Goal: Information Seeking & Learning: Learn about a topic

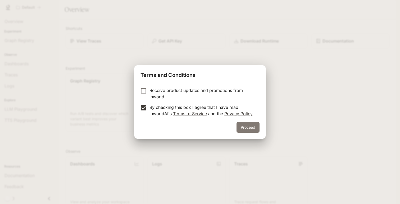
click at [248, 130] on button "Proceed" at bounding box center [247, 127] width 23 height 11
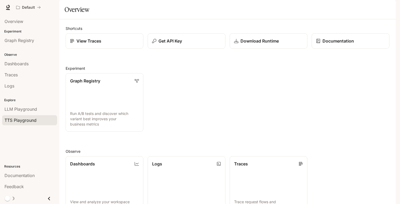
click at [22, 119] on span "TTS Playground" at bounding box center [20, 120] width 32 height 6
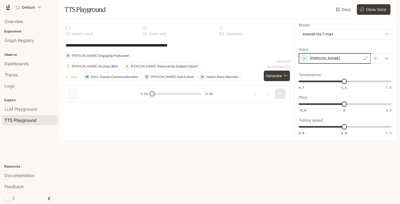
click at [302, 61] on icon "button" at bounding box center [304, 58] width 5 height 5
click at [318, 61] on p "[PERSON_NAME]" at bounding box center [324, 58] width 30 height 5
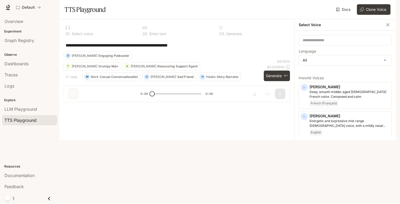
click at [263, 52] on div "**********" at bounding box center [176, 45] width 226 height 13
click at [387, 26] on icon "button" at bounding box center [387, 24] width 3 height 3
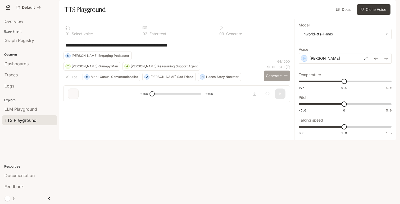
click at [271, 81] on button "Generate ⌘⏎" at bounding box center [276, 76] width 26 height 11
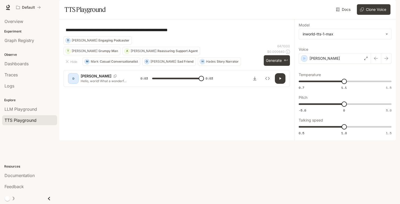
type input "*"
click at [157, 53] on p "Reassuring Support Agent" at bounding box center [177, 50] width 40 height 3
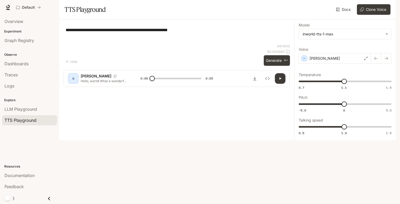
type textarea "**********"
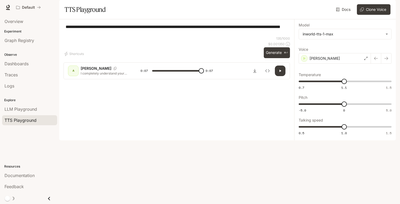
type input "*"
click at [18, 22] on span "Overview" at bounding box center [13, 21] width 19 height 6
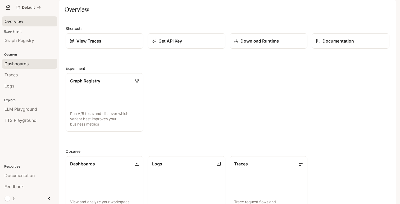
click at [20, 63] on span "Dashboards" at bounding box center [16, 64] width 24 height 6
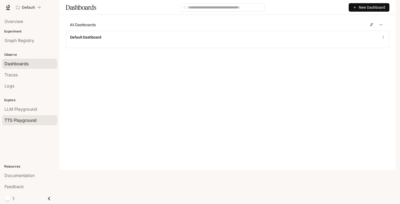
click at [23, 122] on span "TTS Playground" at bounding box center [20, 120] width 32 height 6
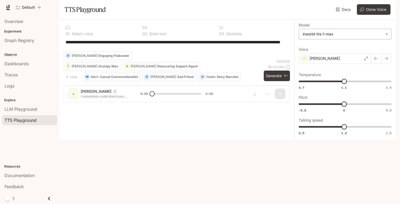
click at [344, 50] on body "**********" at bounding box center [200, 102] width 400 height 204
click at [335, 33] on div at bounding box center [200, 102] width 400 height 204
click at [327, 64] on div "[PERSON_NAME]" at bounding box center [334, 58] width 72 height 11
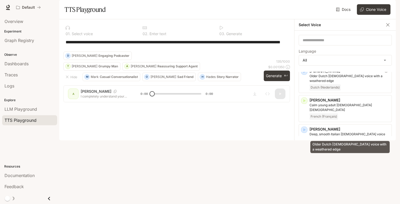
scroll to position [365, 0]
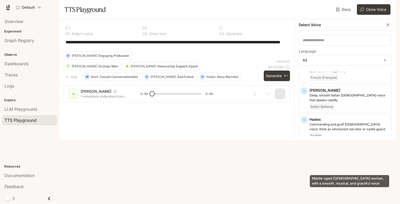
click at [329, 171] on p "Middle-aged [DEMOGRAPHIC_DATA] woman, with a smooth, musical, and graceful voice" at bounding box center [349, 176] width 80 height 10
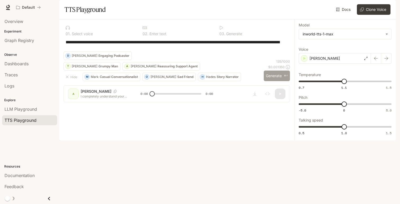
click at [273, 81] on button "Generate ⌘⏎" at bounding box center [276, 76] width 26 height 11
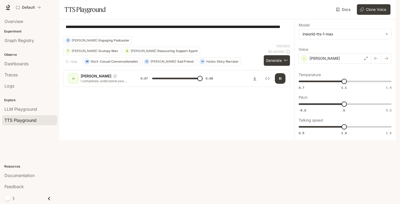
type input "*"
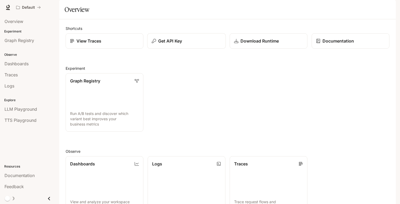
click at [176, 44] on p "Get API Key" at bounding box center [170, 41] width 24 height 6
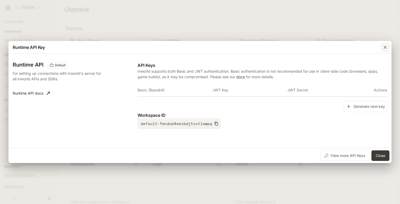
click at [384, 48] on icon "button" at bounding box center [384, 47] width 5 height 5
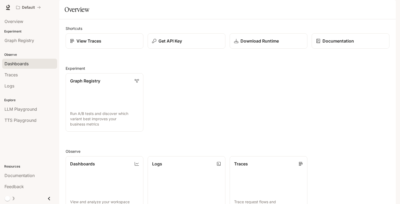
click at [26, 65] on span "Dashboards" at bounding box center [16, 64] width 24 height 6
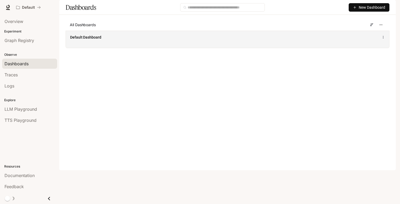
click at [141, 48] on div "Default Dashboard" at bounding box center [227, 39] width 323 height 17
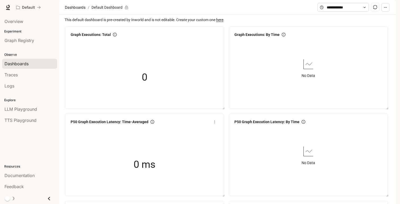
scroll to position [142, 0]
click at [21, 24] on span "Overview" at bounding box center [13, 21] width 19 height 6
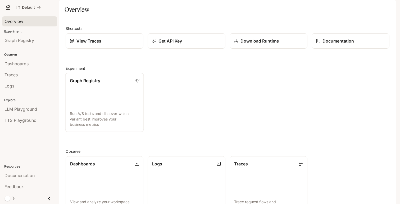
scroll to position [118, 0]
click at [22, 175] on span "Documentation" at bounding box center [19, 175] width 30 height 6
click at [32, 120] on span "TTS Playground" at bounding box center [20, 120] width 32 height 6
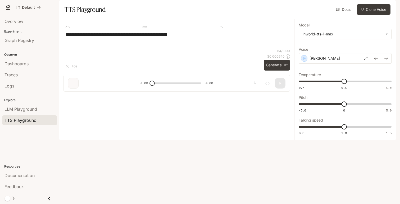
type textarea "**********"
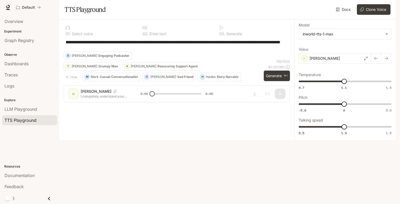
click at [344, 15] on link "Docs" at bounding box center [344, 9] width 18 height 11
